Goal: Task Accomplishment & Management: Complete application form

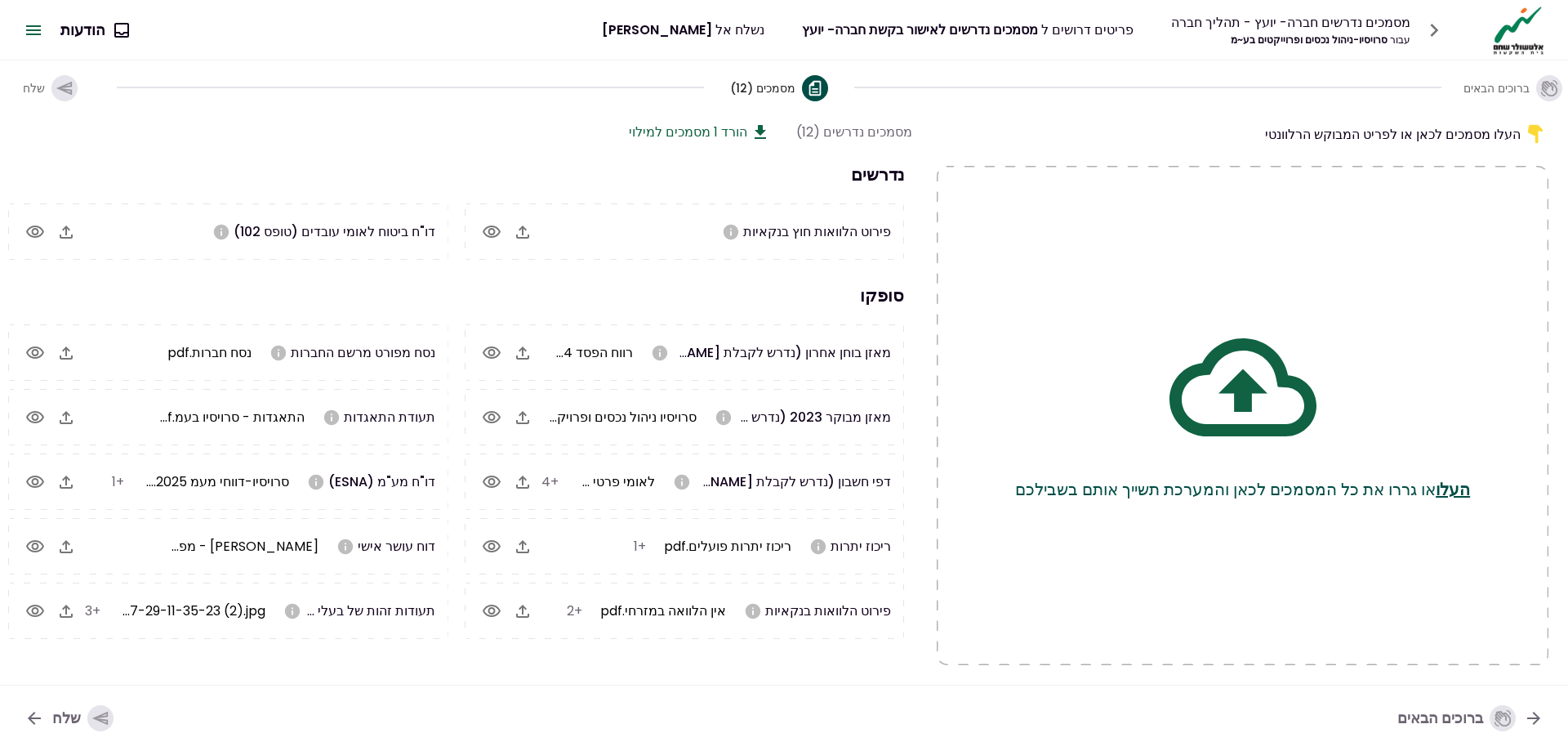
click at [72, 227] on icon "button" at bounding box center [66, 232] width 19 height 19
click at [52, 725] on button "שלח" at bounding box center [68, 718] width 115 height 42
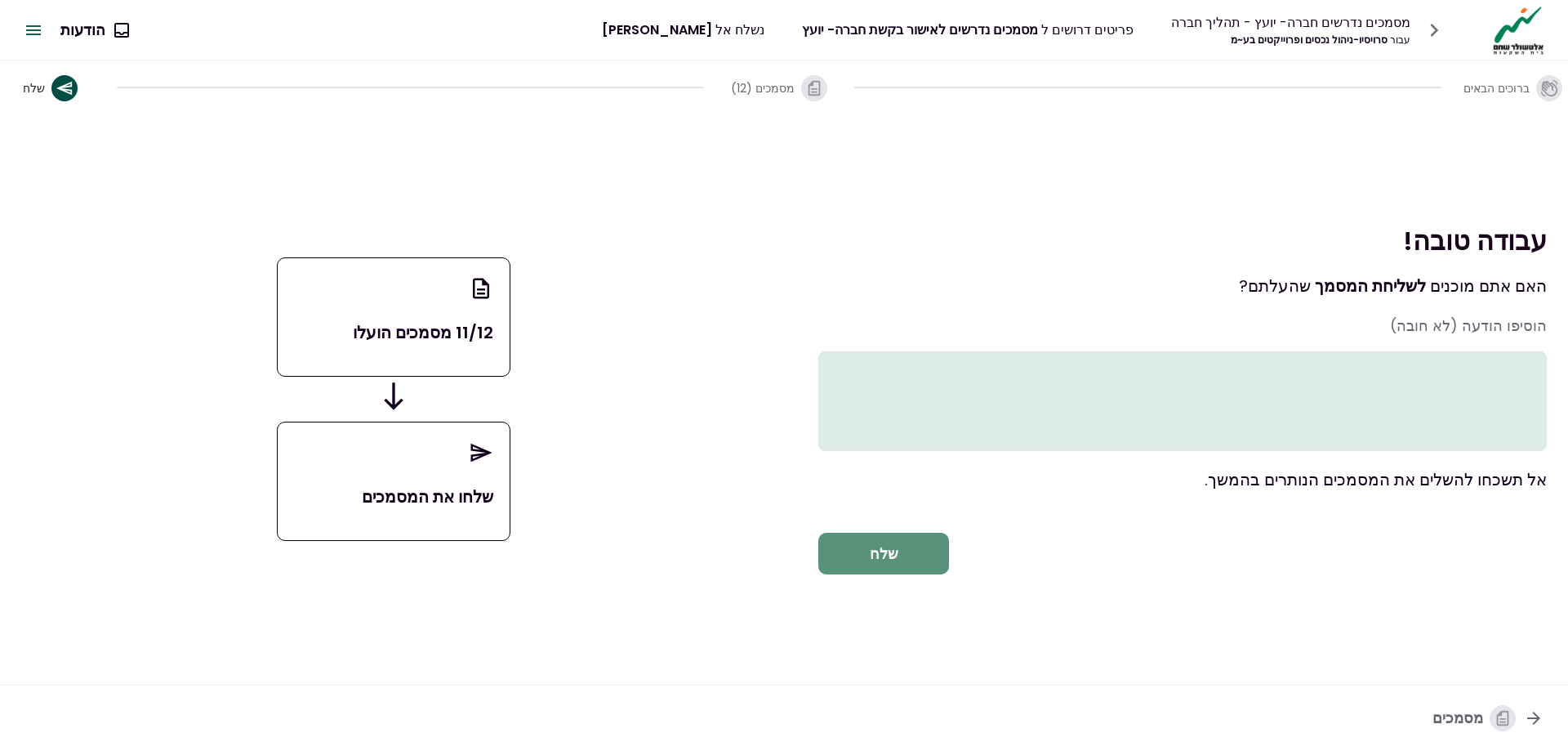
click at [905, 563] on button "שלח" at bounding box center [884, 554] width 131 height 42
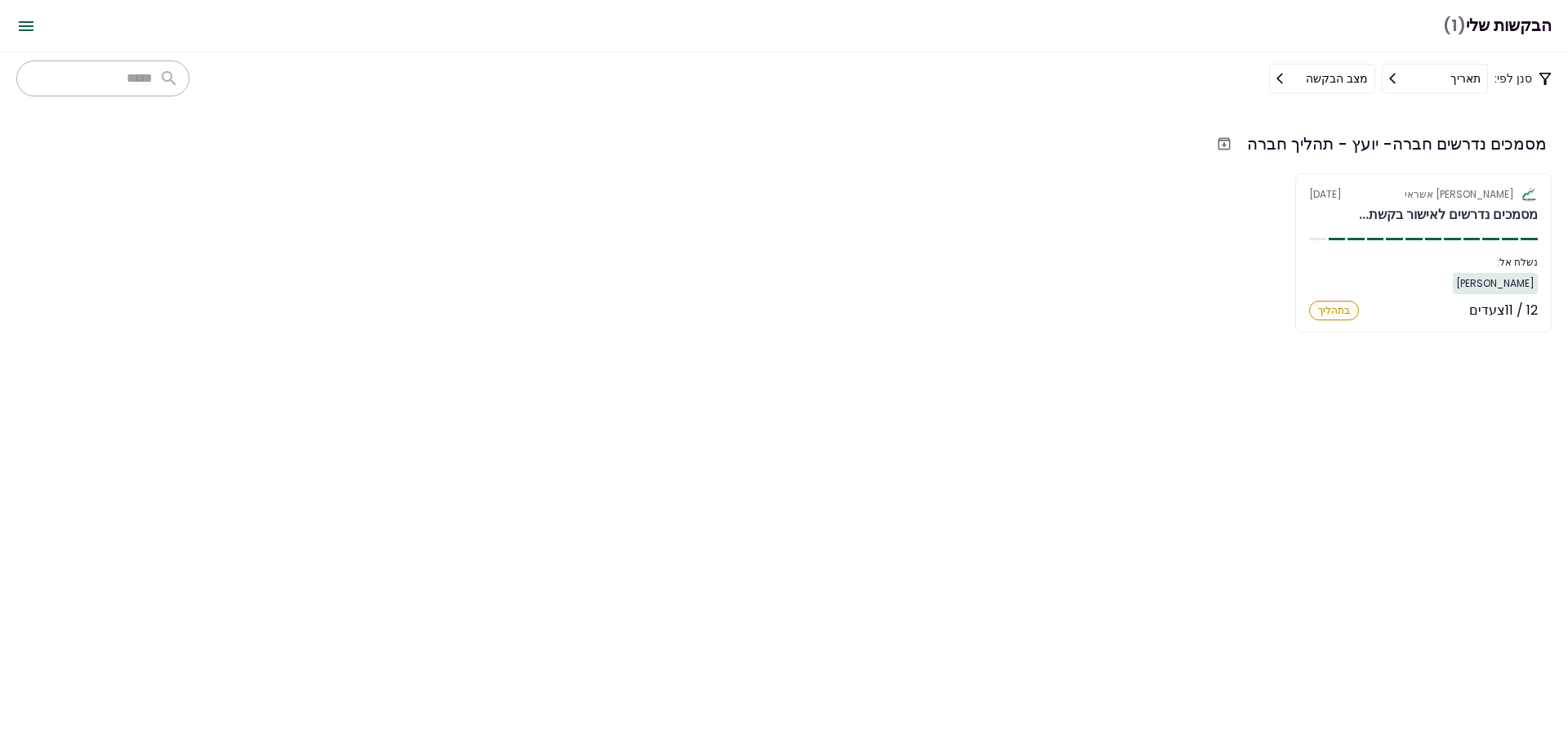
drag, startPoint x: 966, startPoint y: 545, endPoint x: 986, endPoint y: 566, distance: 29.0
click at [972, 554] on section "מסמכים נדרשים חברה- יועץ - תהליך חברה אלטשולר שחם אשראי [DATE] מסמכים נדרשים לא…" at bounding box center [784, 428] width 1568 height 647
click at [986, 566] on section "מסמכים נדרשים חברה- יועץ - תהליך חברה אלטשולר שחם אשראי [DATE] מסמכים נדרשים לא…" at bounding box center [784, 428] width 1568 height 647
